Goal: Find specific page/section: Find specific page/section

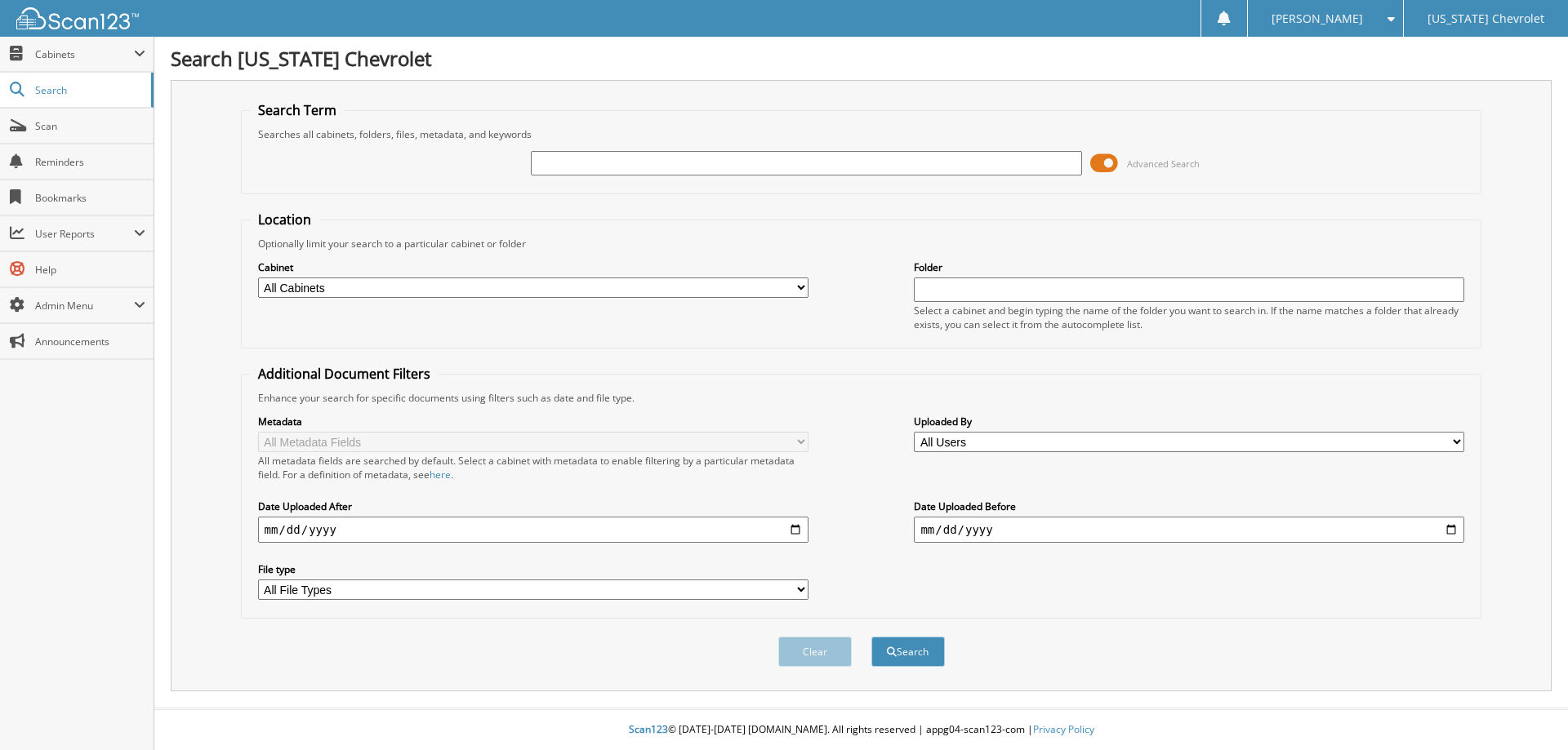
click at [542, 157] on input "text" at bounding box center [806, 163] width 550 height 25
type input "94852"
click at [872, 637] on button "Search" at bounding box center [909, 651] width 74 height 30
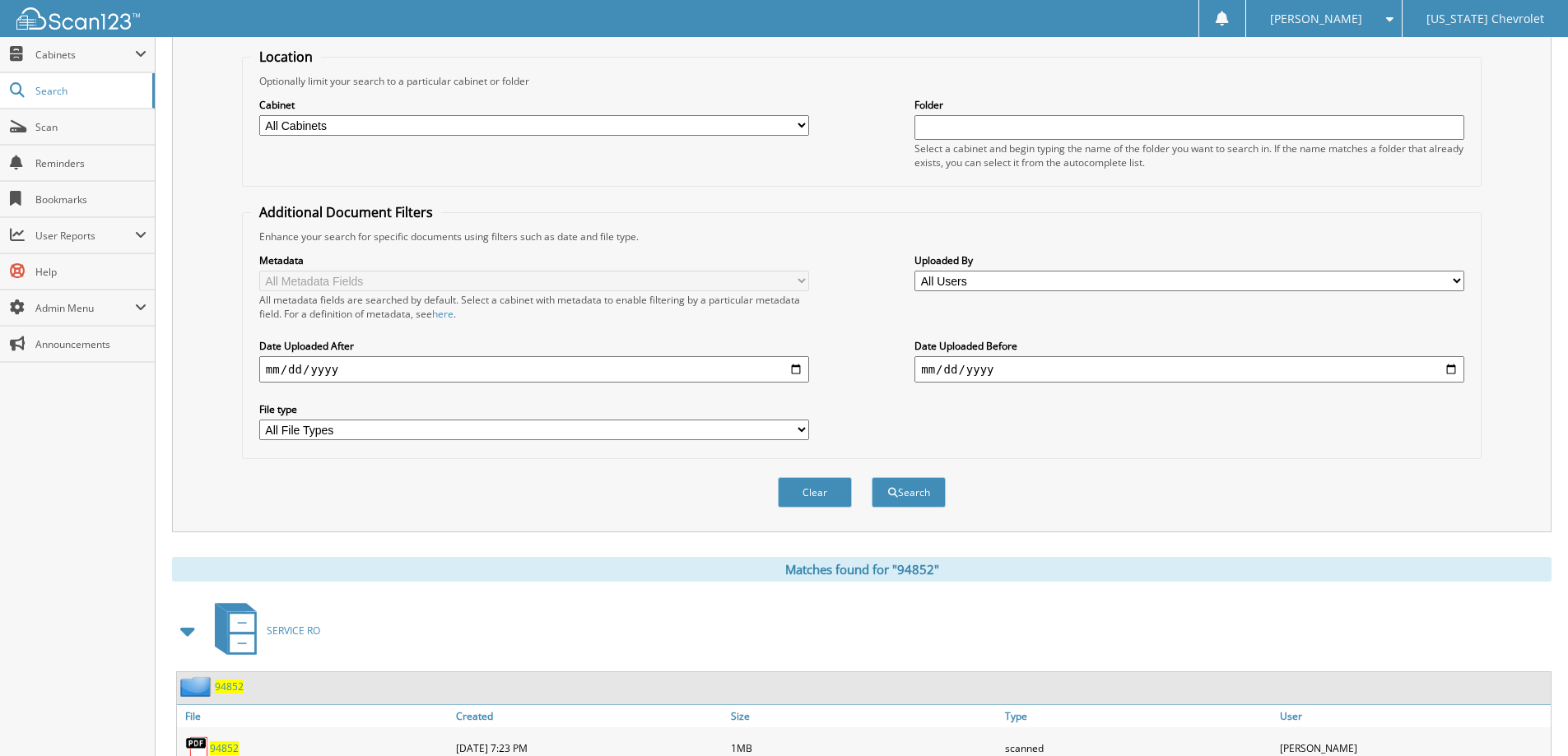
scroll to position [329, 0]
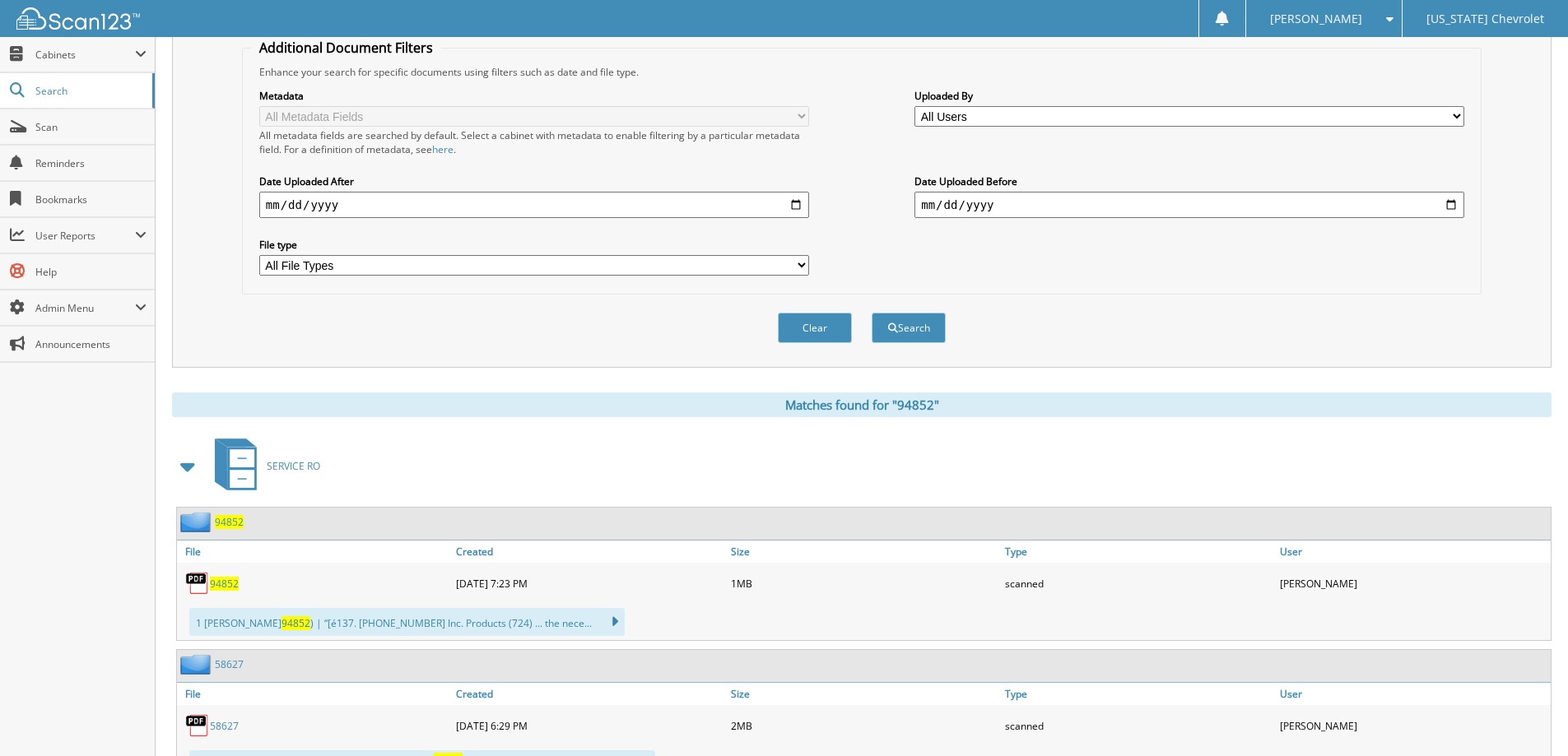
click at [230, 587] on span "94852" at bounding box center [224, 584] width 29 height 14
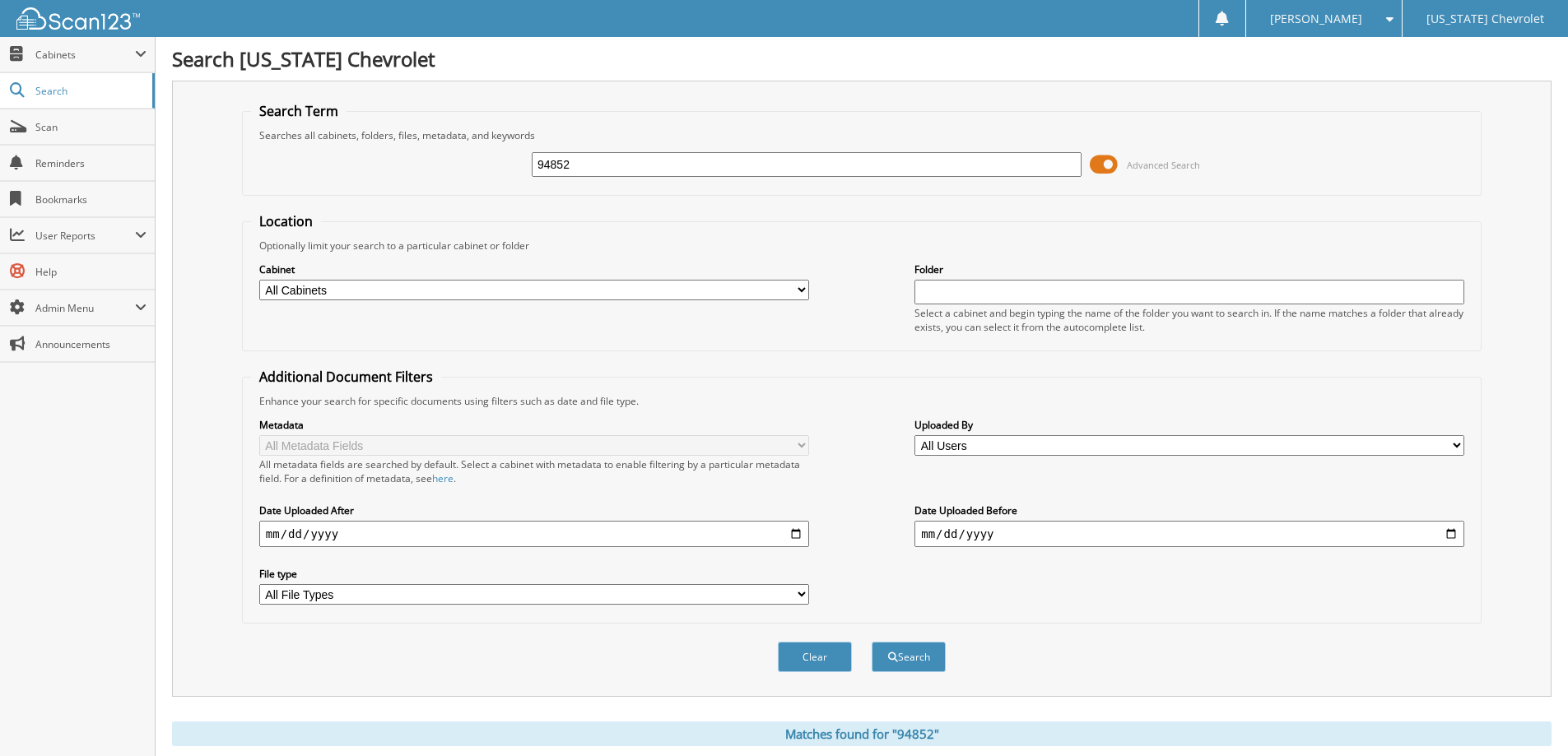
drag, startPoint x: 577, startPoint y: 162, endPoint x: 454, endPoint y: 135, distance: 125.9
click at [454, 135] on fieldset "Search Term Searches all cabinets, folders, files, metadata, and keywords 94852…" at bounding box center [861, 149] width 1240 height 94
type input "94720"
click at [871, 642] on button "Search" at bounding box center [909, 656] width 75 height 30
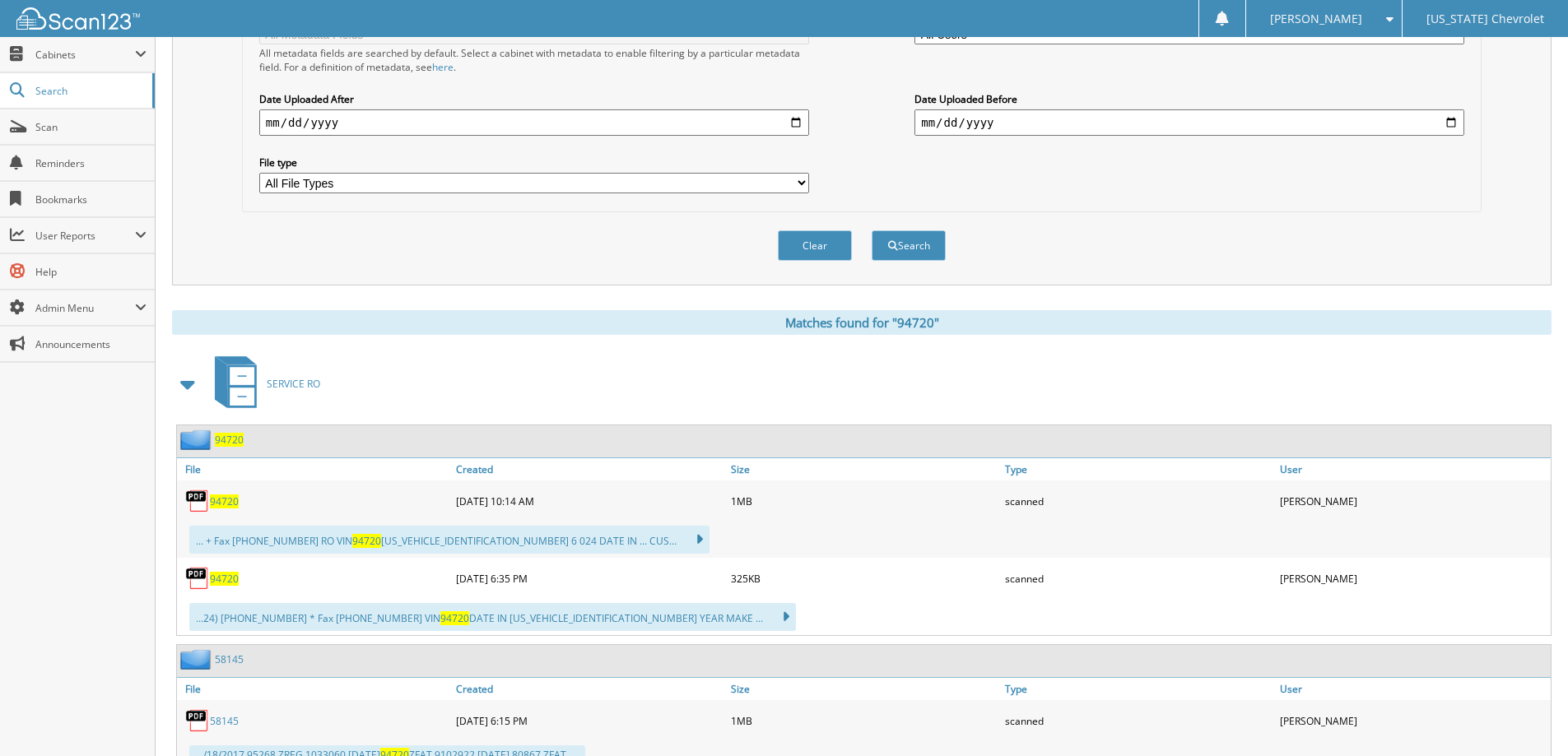
click at [230, 502] on span "94720" at bounding box center [224, 501] width 29 height 14
